Goal: Transaction & Acquisition: Purchase product/service

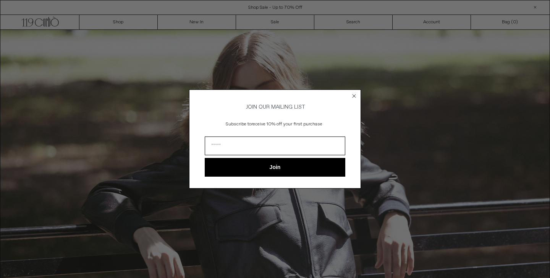
click at [351, 95] on circle "Close dialog" at bounding box center [353, 95] width 7 height 7
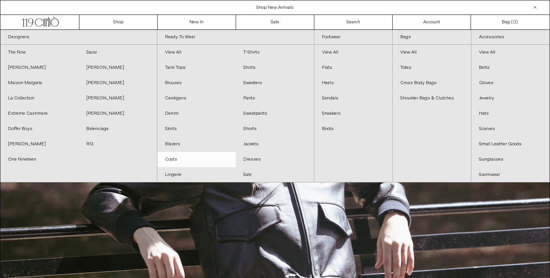
click at [174, 158] on link "Coats" at bounding box center [196, 159] width 78 height 15
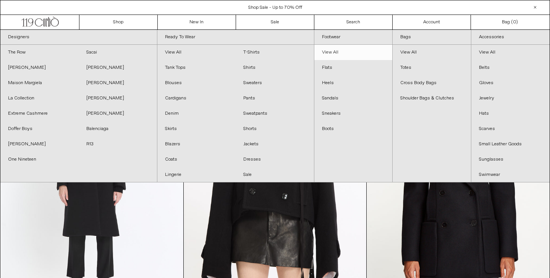
click at [328, 53] on link "View All" at bounding box center [353, 52] width 78 height 15
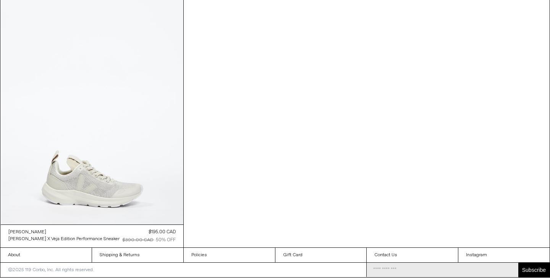
scroll to position [6627, 0]
